Goal: Task Accomplishment & Management: Use online tool/utility

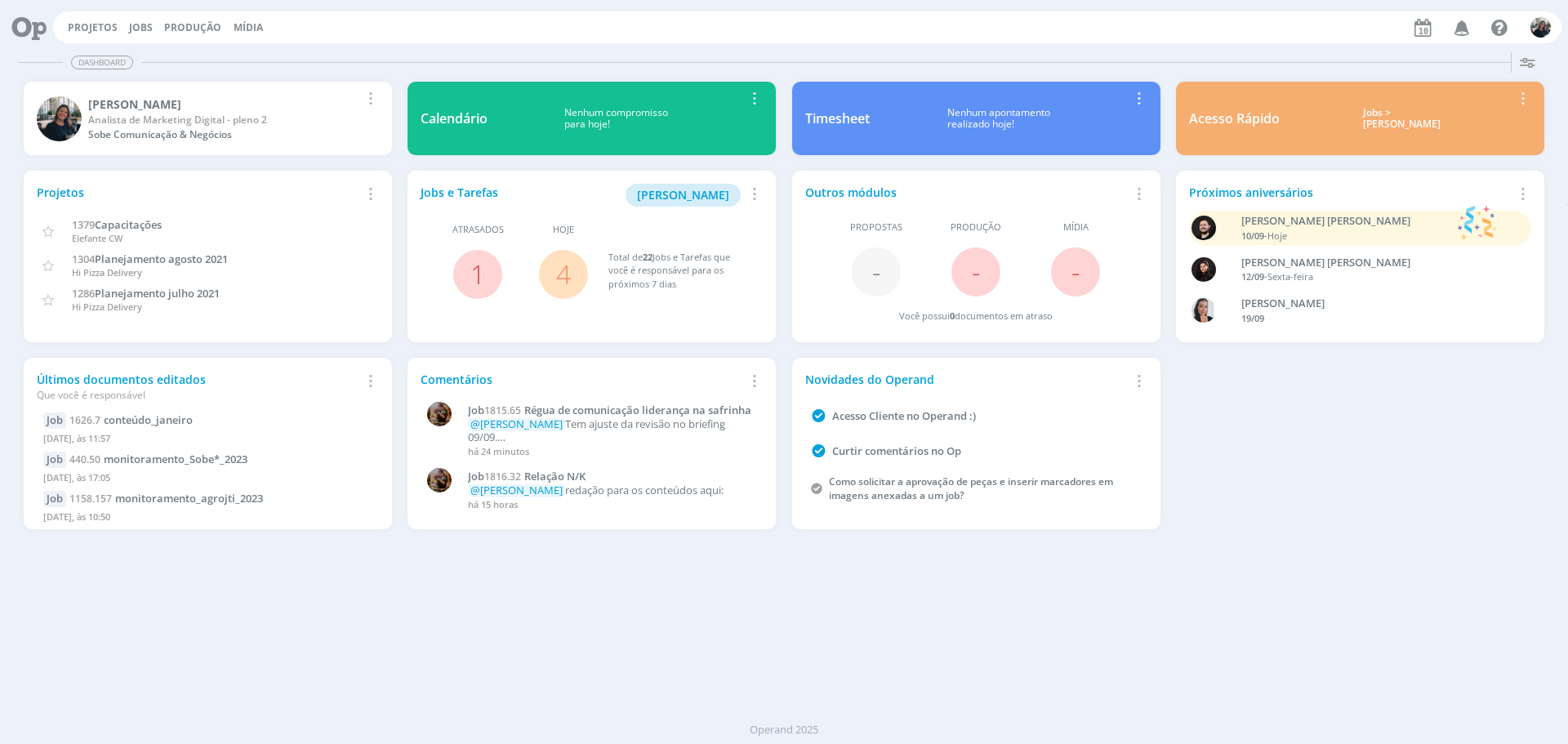
click at [1402, 115] on div "Jobs > [PERSON_NAME]" at bounding box center [1402, 119] width 221 height 24
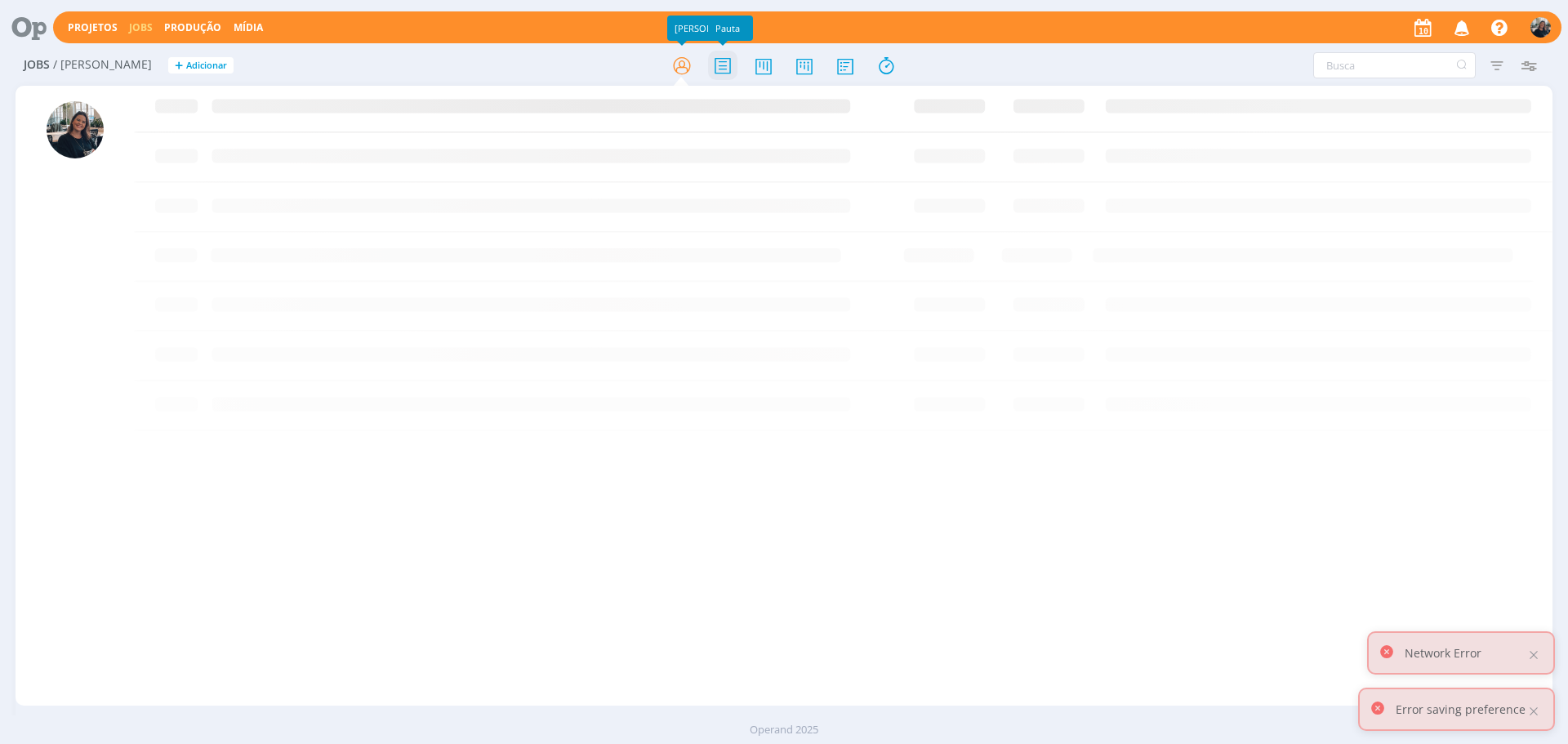
click at [733, 55] on icon at bounding box center [723, 65] width 30 height 32
click at [683, 62] on icon at bounding box center [682, 65] width 30 height 32
click at [889, 68] on icon at bounding box center [886, 65] width 30 height 32
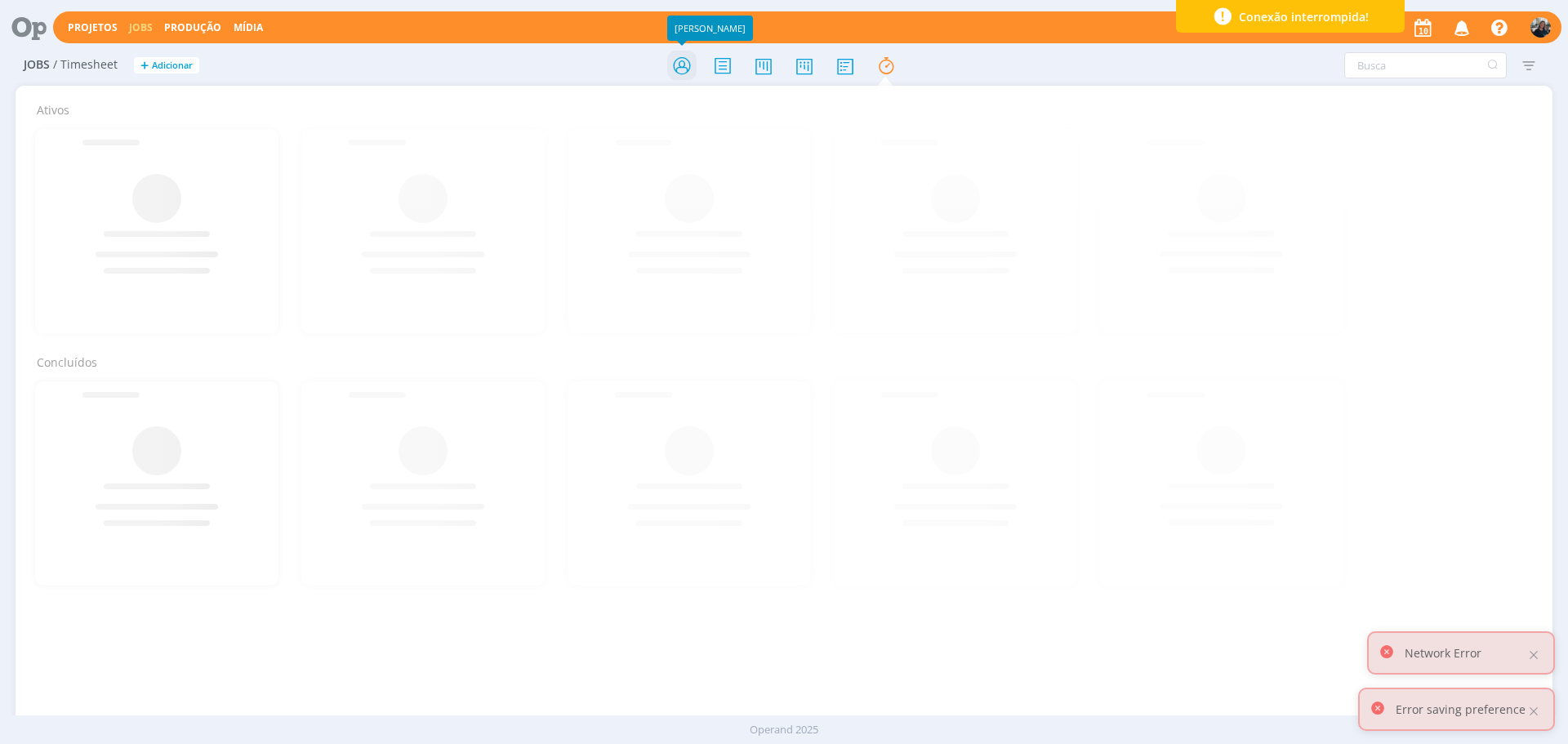
click at [677, 63] on icon at bounding box center [682, 65] width 30 height 32
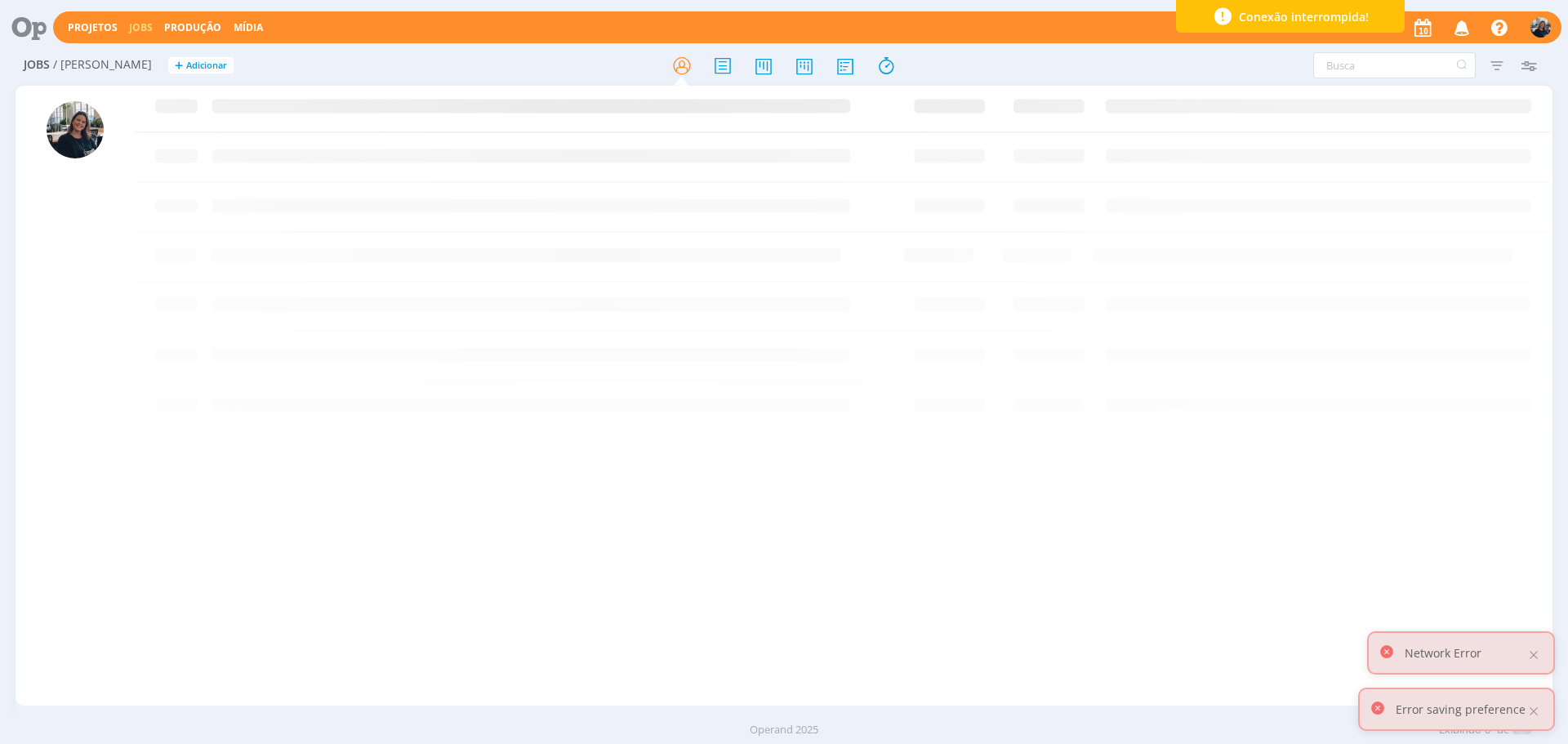
click at [1539, 666] on div "Network Error" at bounding box center [1461, 653] width 188 height 44
click at [1536, 661] on div at bounding box center [1533, 655] width 15 height 15
click at [1535, 704] on div at bounding box center [1533, 711] width 15 height 15
